Goal: Navigation & Orientation: Go to known website

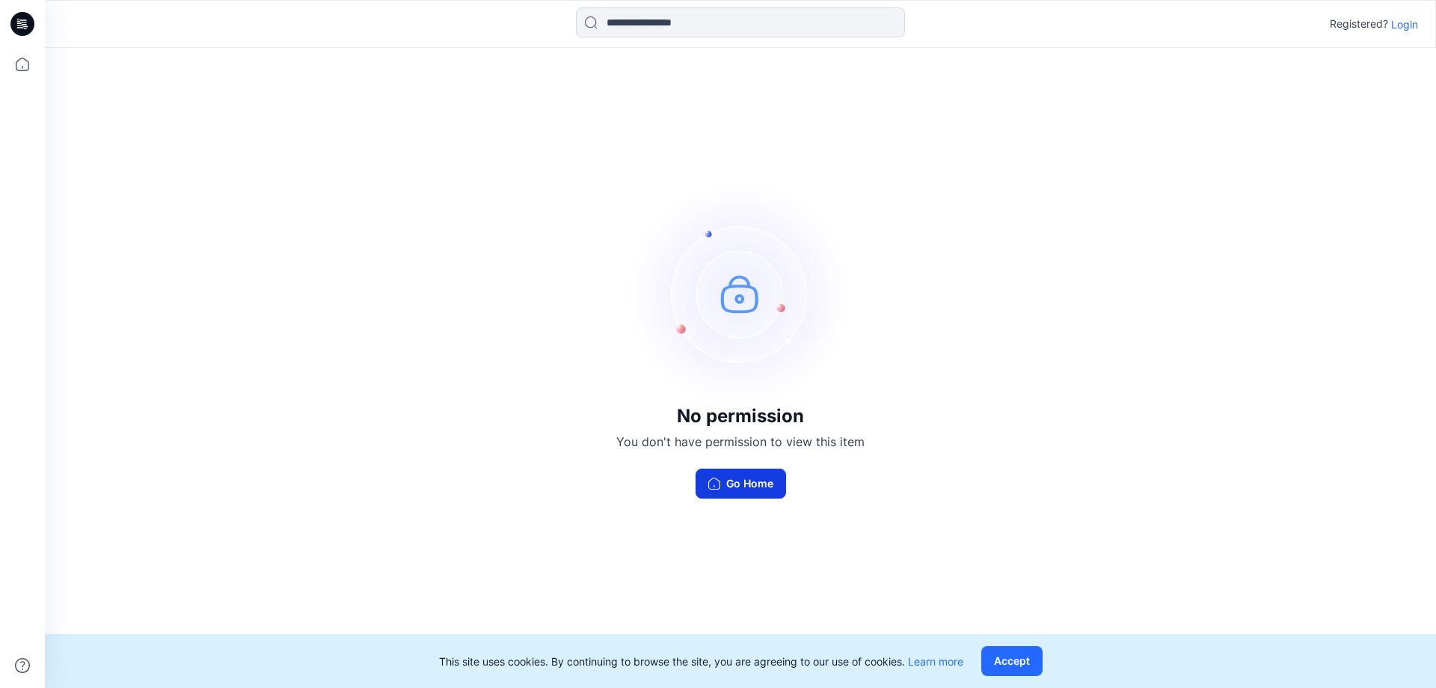
click at [735, 489] on button "Go Home" at bounding box center [741, 483] width 91 height 30
click at [745, 490] on button "Go Home" at bounding box center [741, 483] width 91 height 30
